Goal: Entertainment & Leisure: Consume media (video, audio)

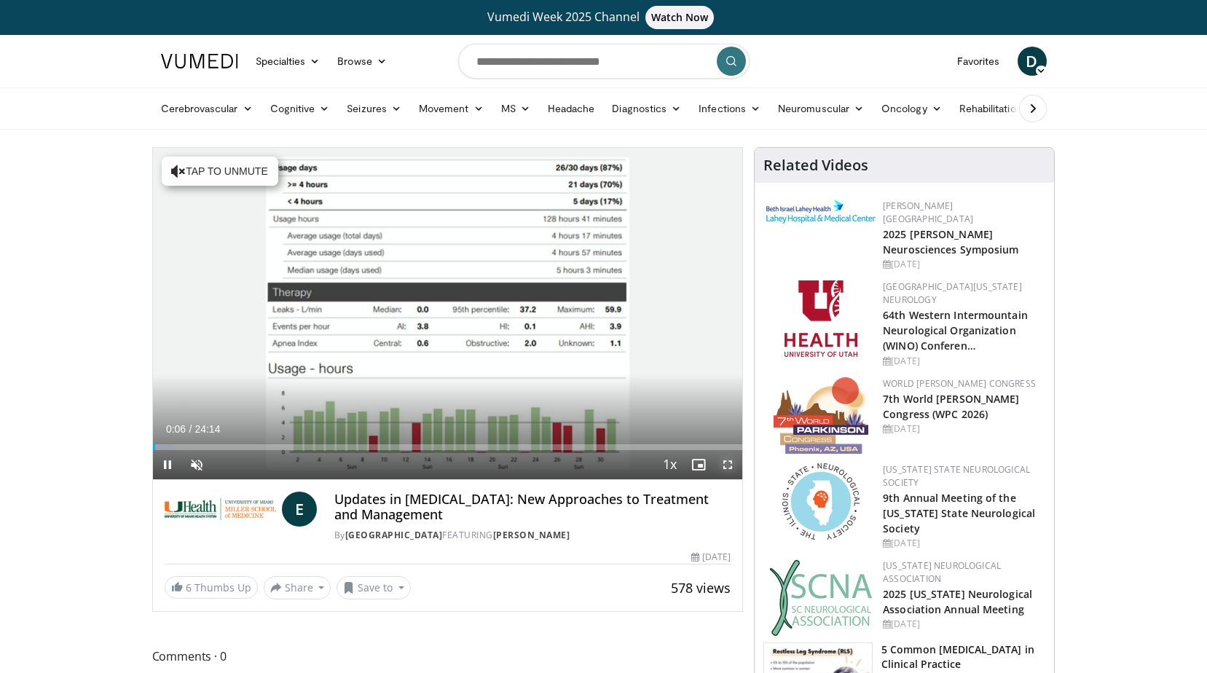
click at [721, 463] on span "Video Player" at bounding box center [727, 464] width 29 height 29
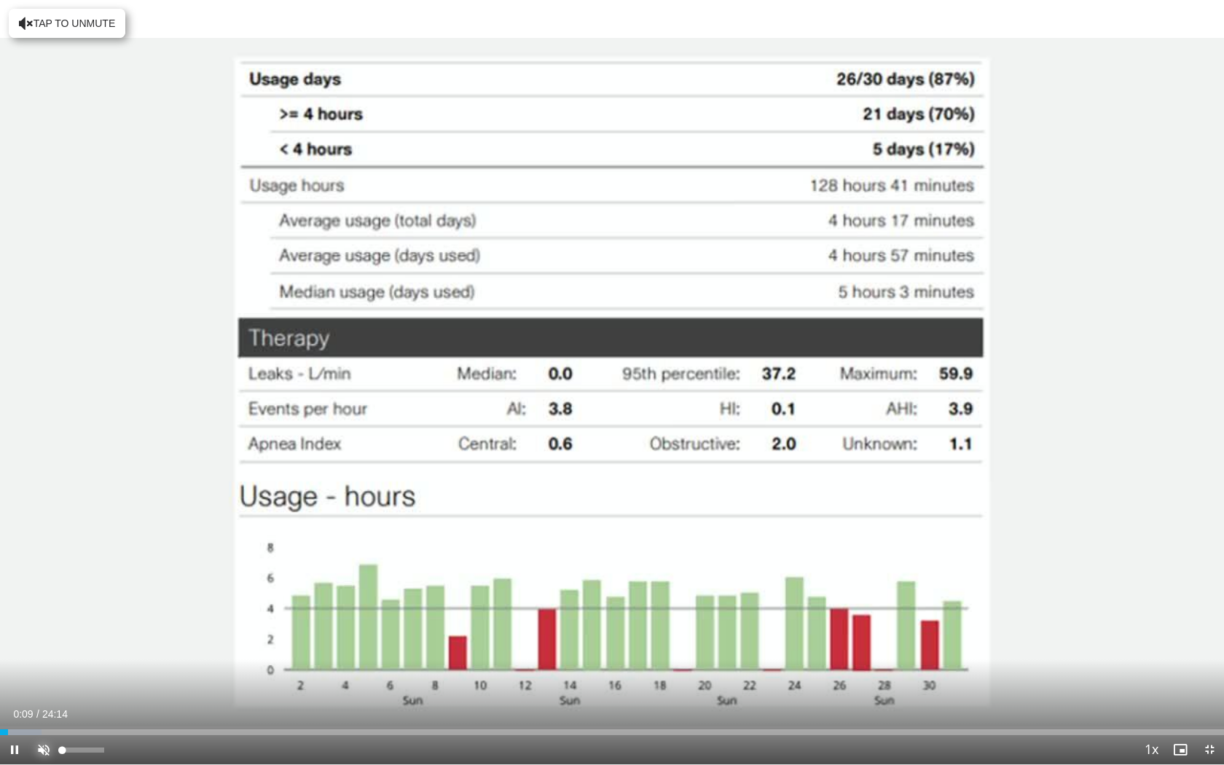
click at [44, 672] on span "Video Player" at bounding box center [43, 749] width 29 height 29
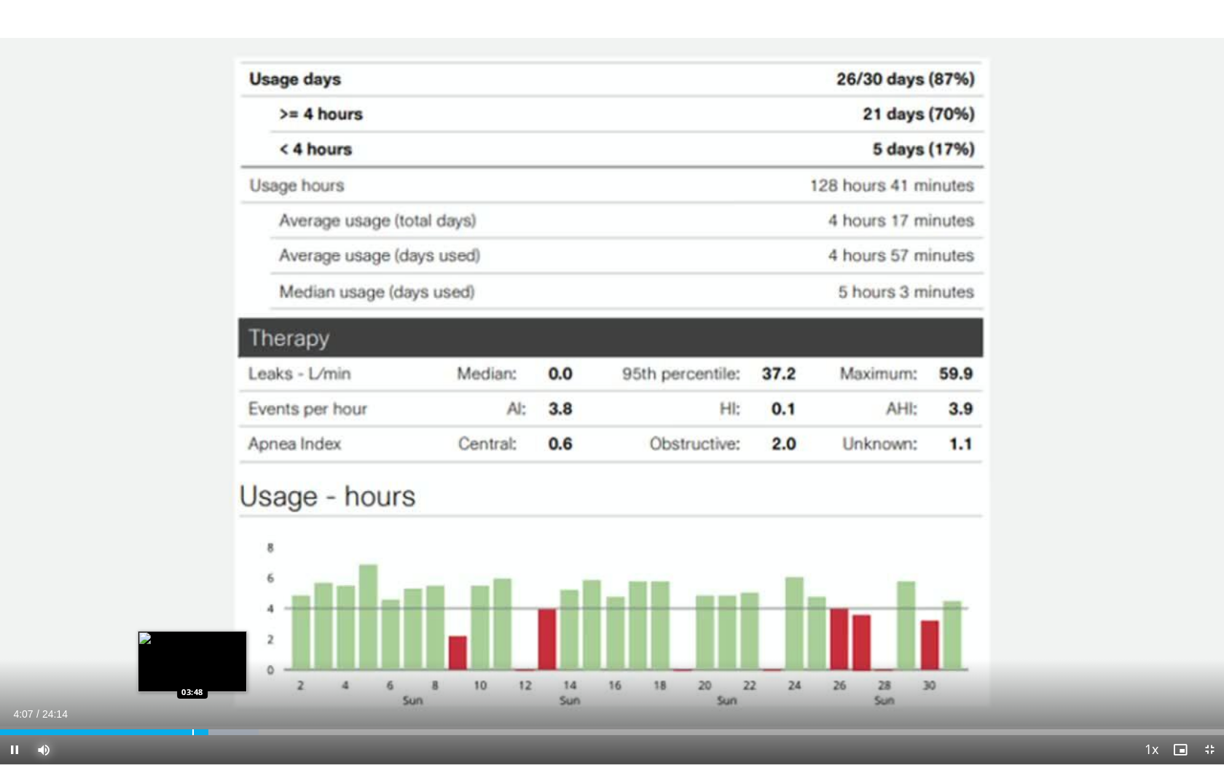
click at [192, 672] on div "Progress Bar" at bounding box center [192, 732] width 1 height 6
click at [15, 672] on span "Video Player" at bounding box center [14, 749] width 29 height 29
click at [198, 672] on div "Progress Bar" at bounding box center [198, 732] width 1 height 6
click at [10, 672] on span "Video Player" at bounding box center [14, 749] width 29 height 29
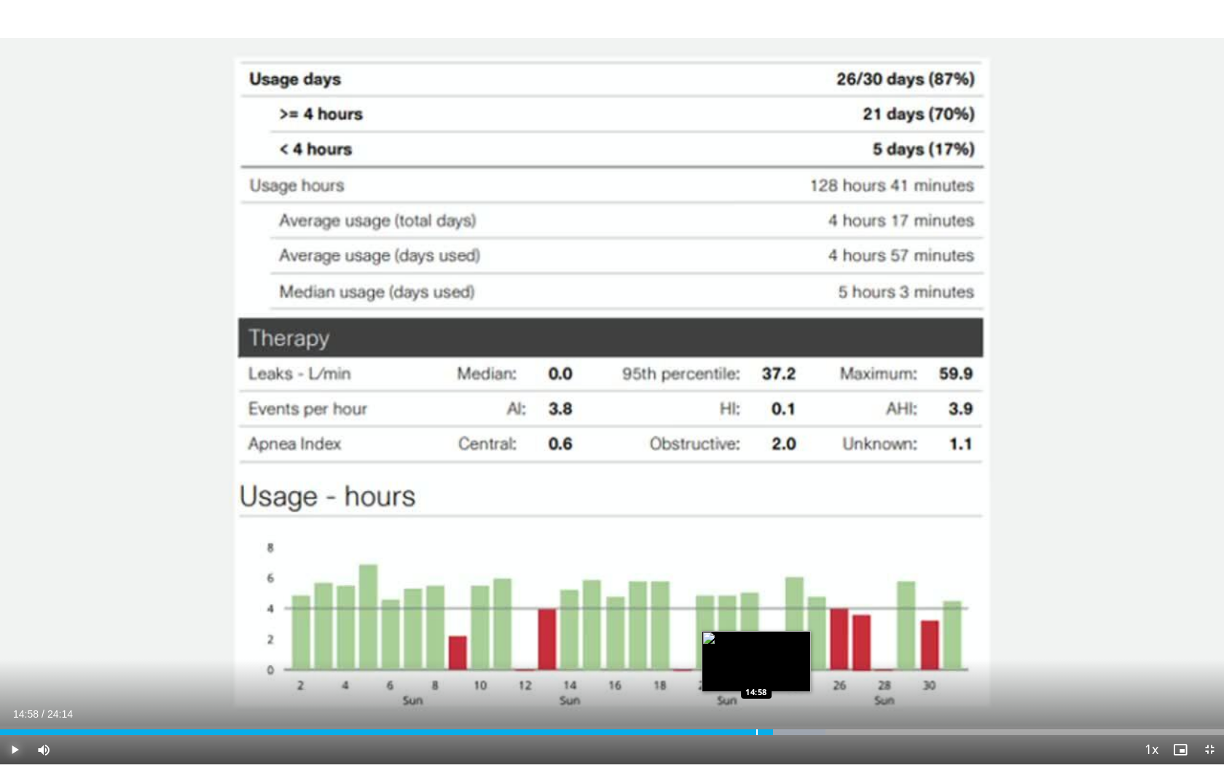
click at [756, 672] on div "Progress Bar" at bounding box center [756, 732] width 1 height 6
click at [15, 672] on span "Video Player" at bounding box center [14, 749] width 29 height 29
click at [748, 672] on div "Progress Bar" at bounding box center [748, 732] width 1 height 6
click at [728, 672] on div "Loaded : 67.47% 14:47 14:25" at bounding box center [612, 728] width 1224 height 14
click at [9, 672] on span "Video Player" at bounding box center [14, 749] width 29 height 29
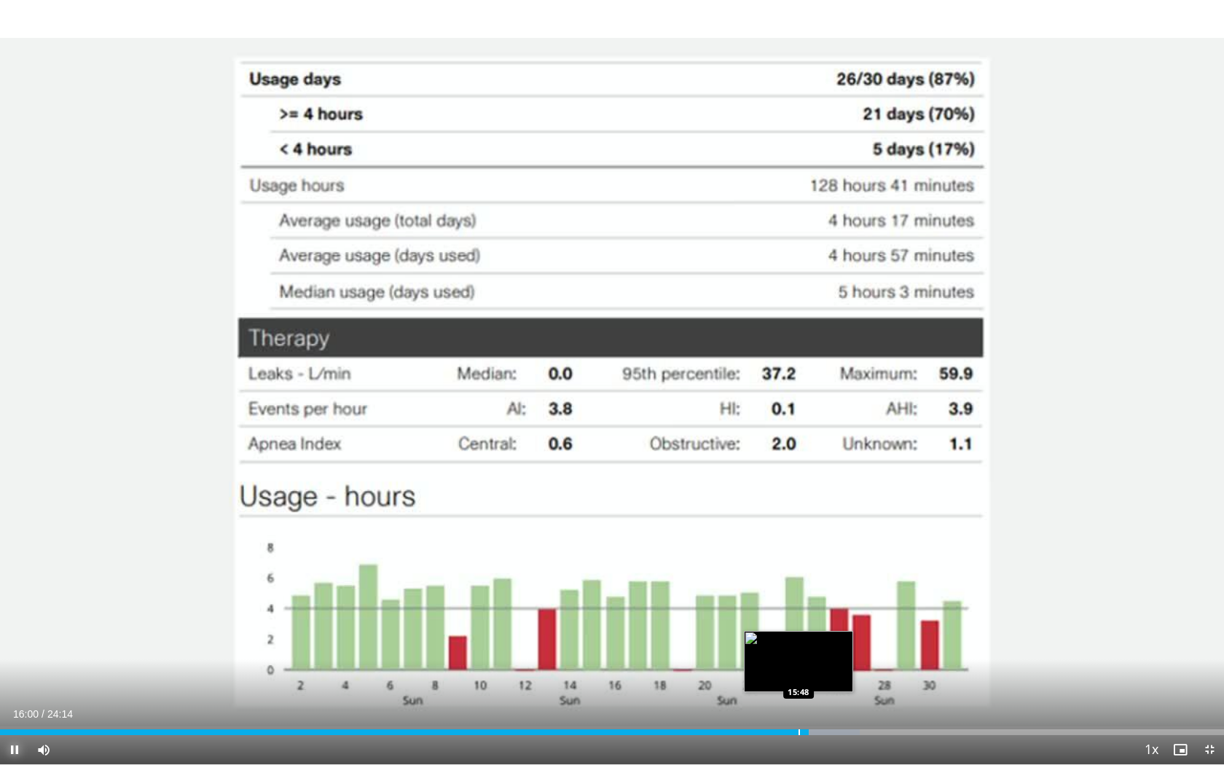
click at [799, 672] on div "Progress Bar" at bounding box center [799, 732] width 1 height 6
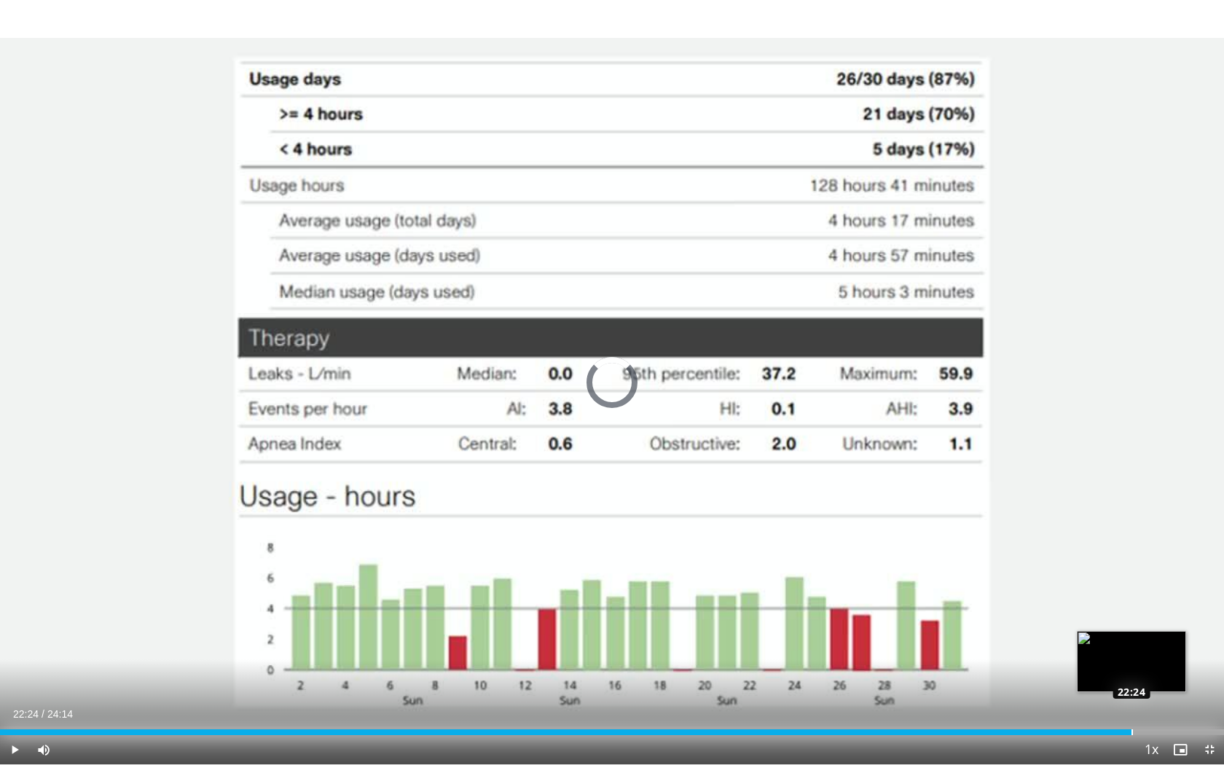
drag, startPoint x: 799, startPoint y: 731, endPoint x: 1131, endPoint y: 732, distance: 333.0
click at [1131, 672] on div "Loaded : 74.35% 22:24 22:24" at bounding box center [612, 732] width 1224 height 6
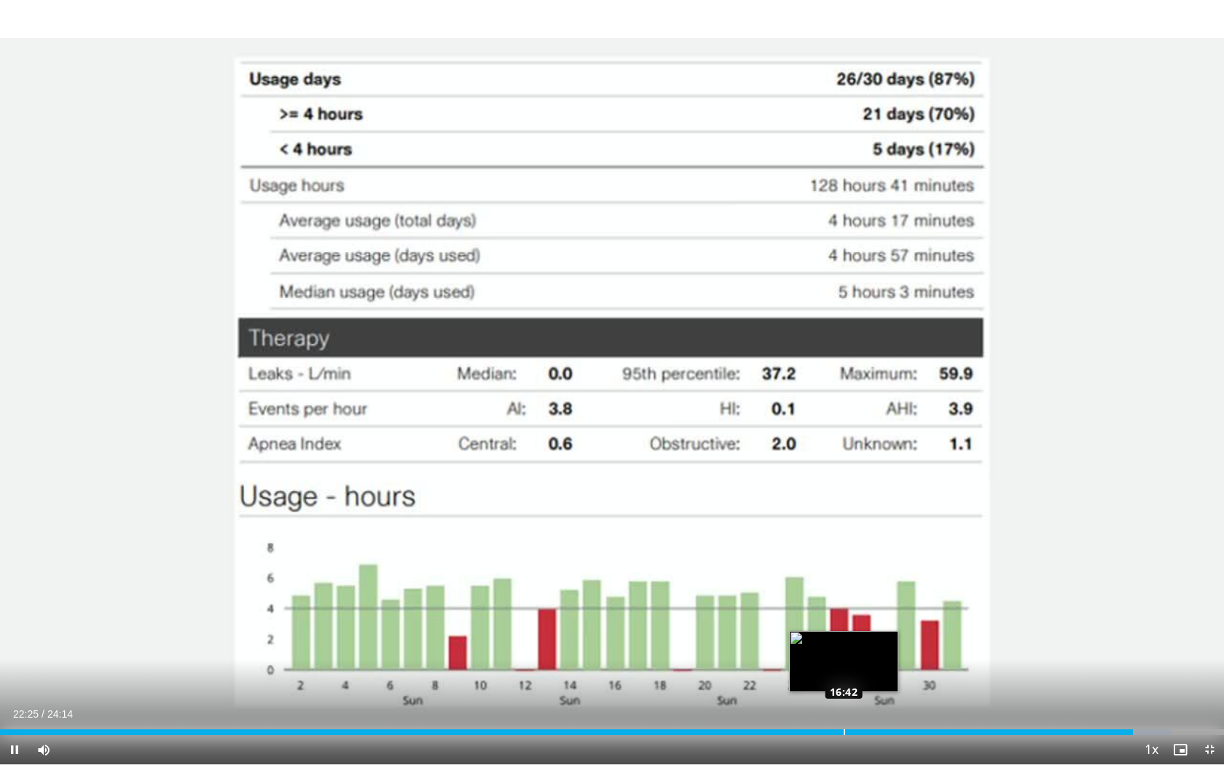
click at [850, 672] on div "Loaded : 95.69% 22:25 16:42" at bounding box center [612, 728] width 1224 height 14
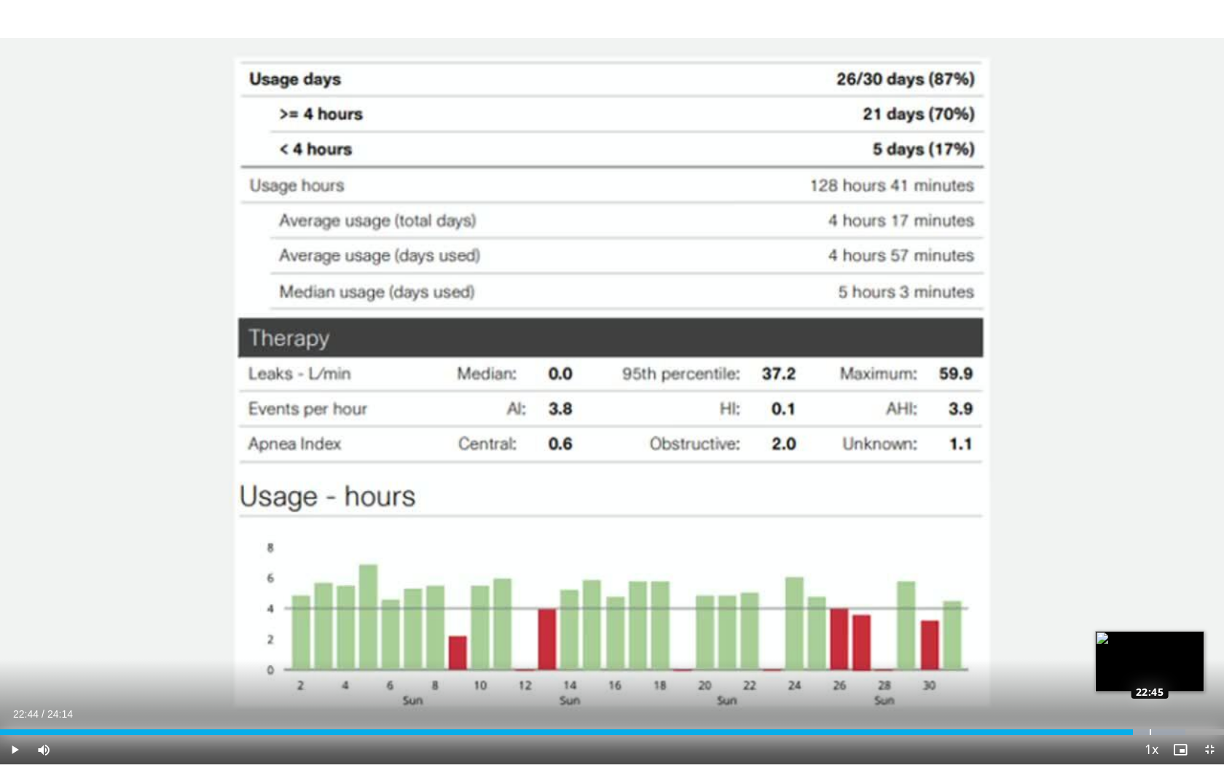
click at [1148, 672] on div "Loaded : 96.87% 22:26 22:45" at bounding box center [612, 728] width 1224 height 14
click at [1177, 672] on div "Loaded : 98.24% 22:46 23:17" at bounding box center [612, 728] width 1224 height 14
click at [1199, 672] on div "Progress Bar" at bounding box center [1198, 732] width 1 height 6
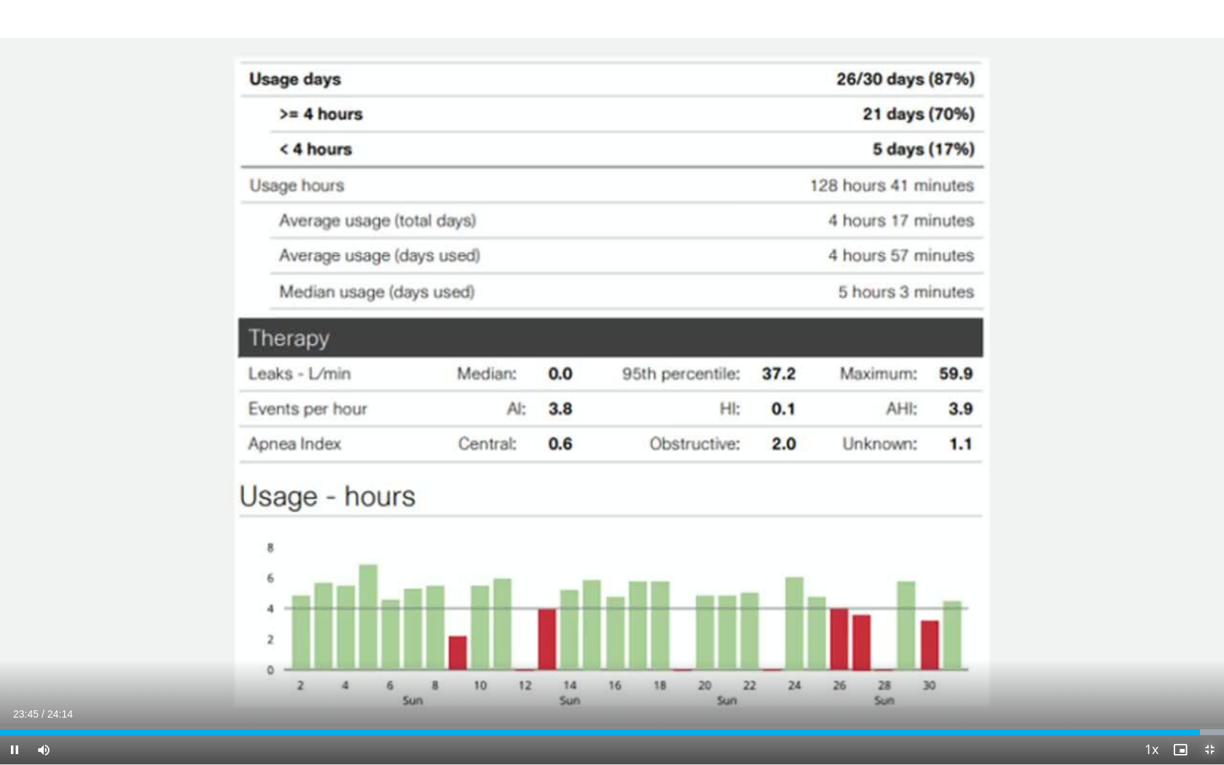
click at [1207, 672] on span "Video Player" at bounding box center [1209, 749] width 29 height 29
